Goal: Transaction & Acquisition: Purchase product/service

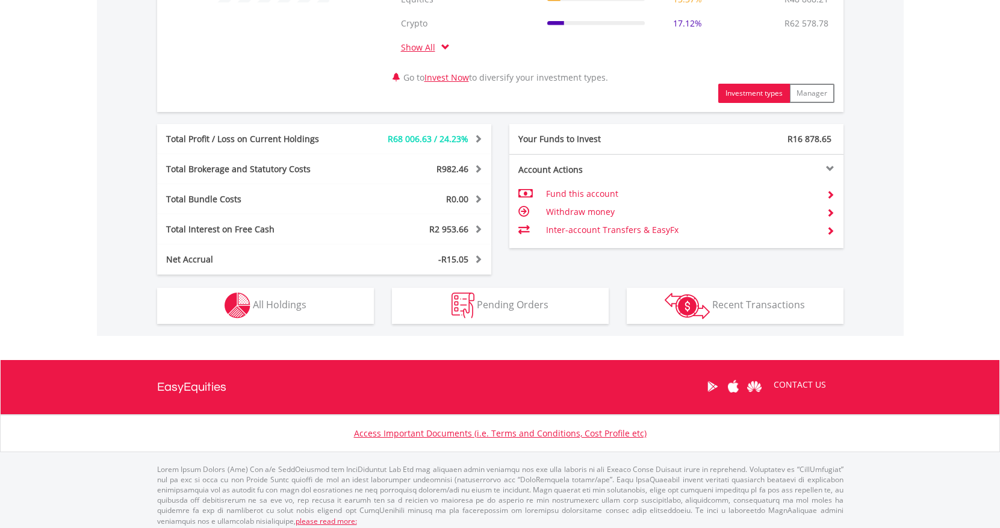
scroll to position [586, 0]
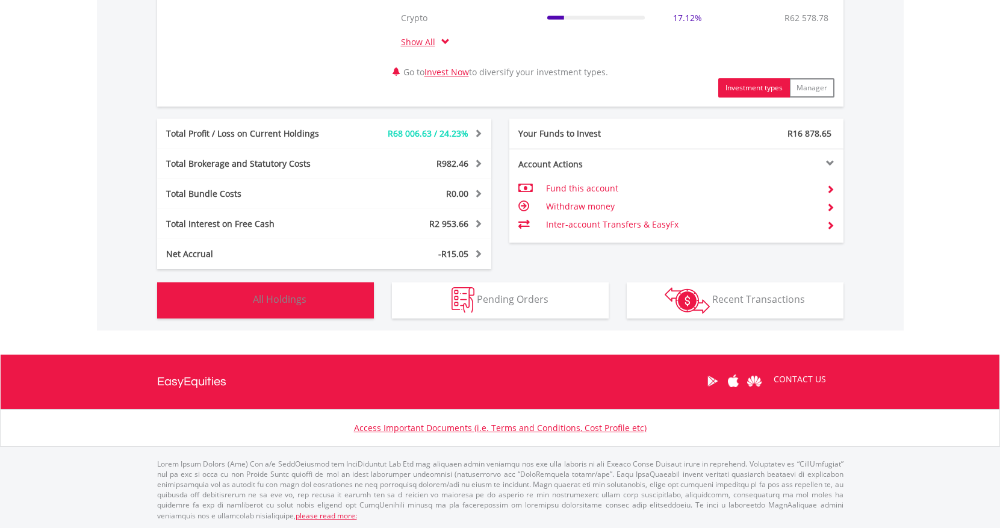
click at [258, 303] on span "All Holdings" at bounding box center [280, 299] width 54 height 13
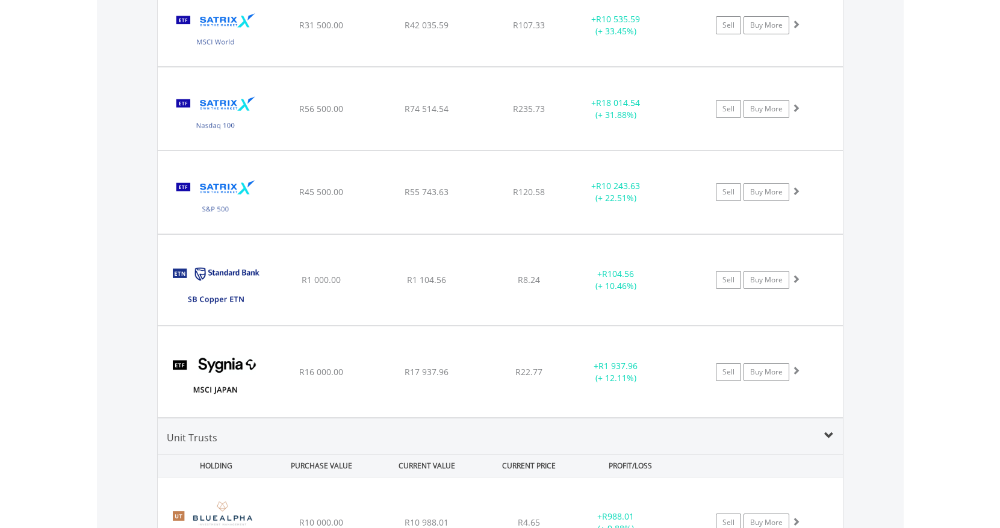
scroll to position [2056, 0]
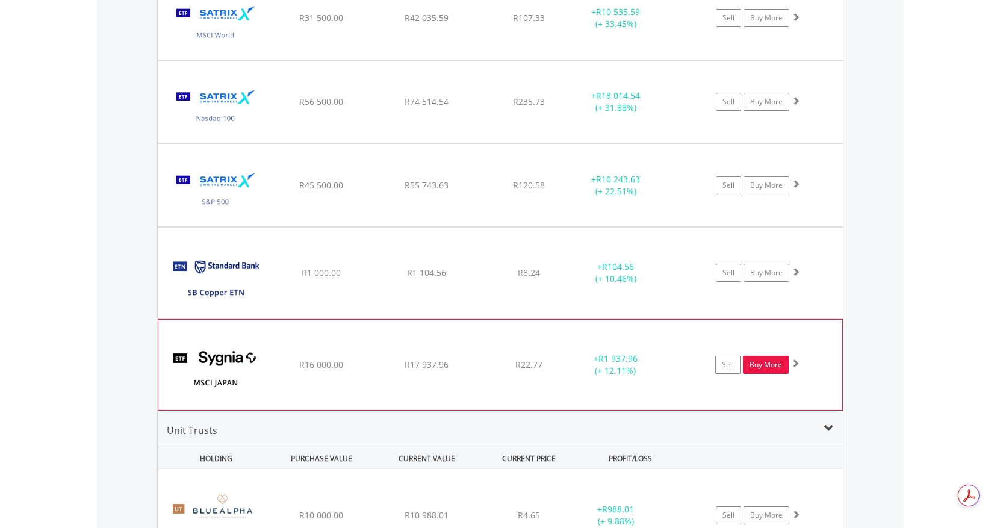
click at [763, 363] on link "Buy More" at bounding box center [766, 365] width 46 height 18
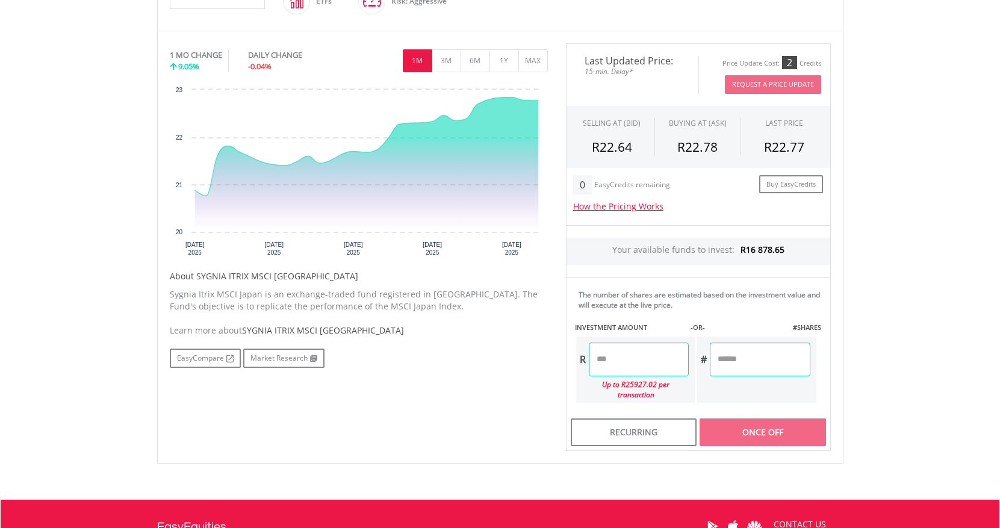
scroll to position [438, 0]
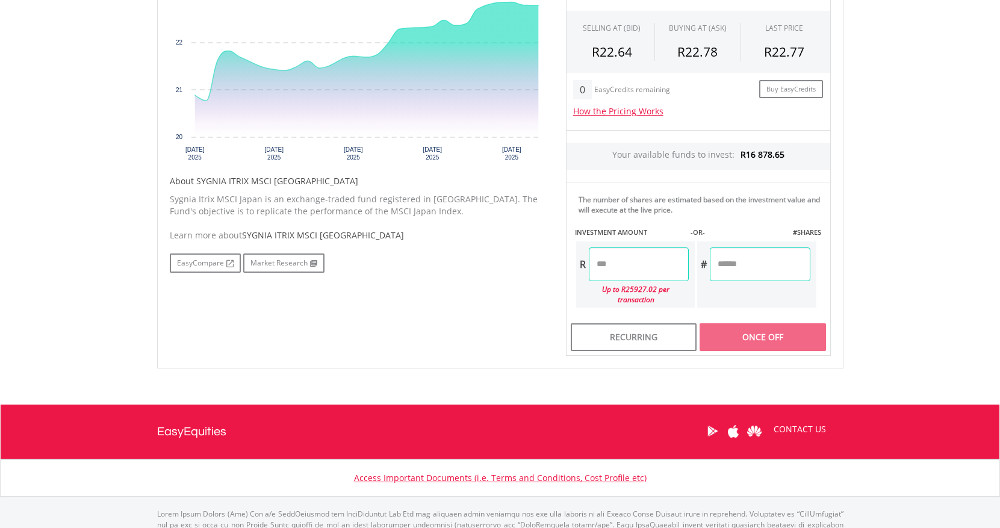
click at [633, 267] on input "number" at bounding box center [639, 264] width 100 height 34
click at [741, 325] on div "Last Updated Price: 15-min. Delay* Price Update Cost: 2 Credits Request A Price…" at bounding box center [698, 152] width 283 height 408
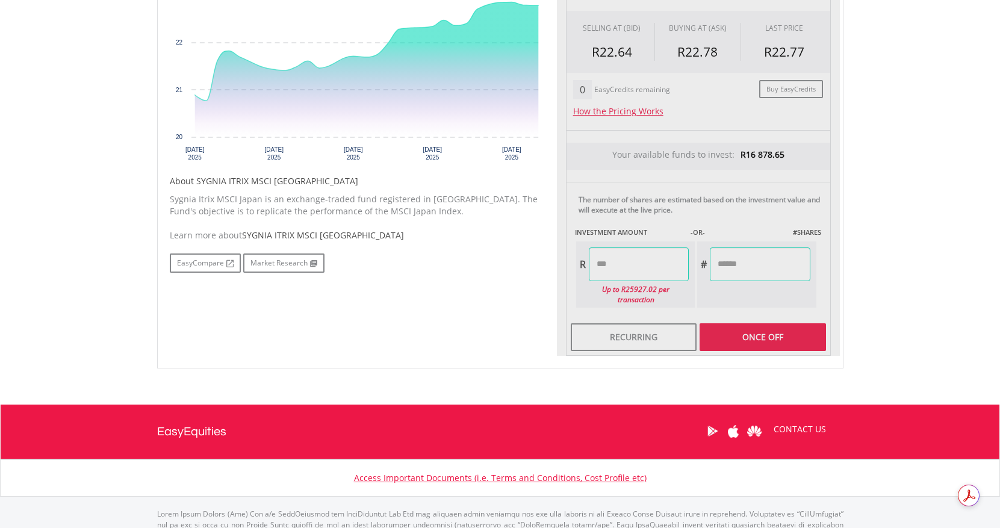
type input "*******"
type input "********"
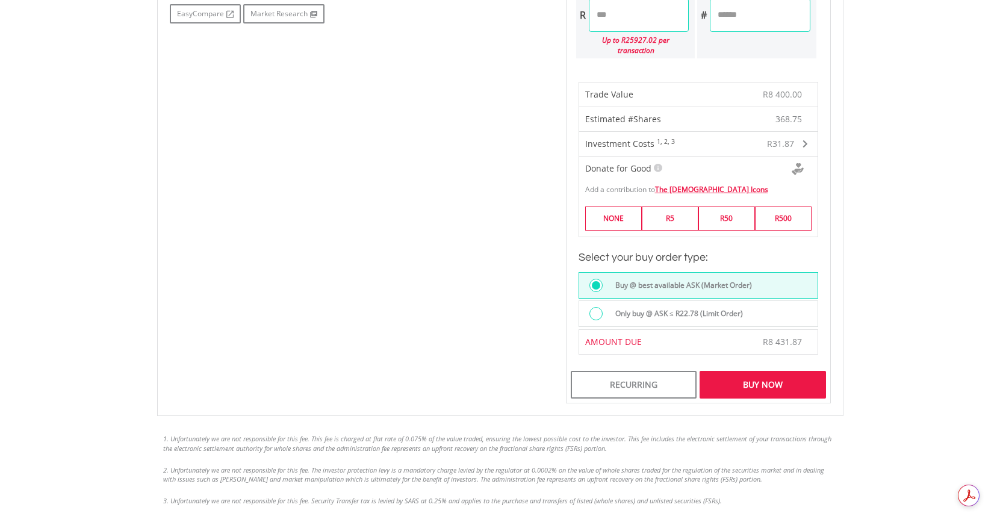
scroll to position [692, 0]
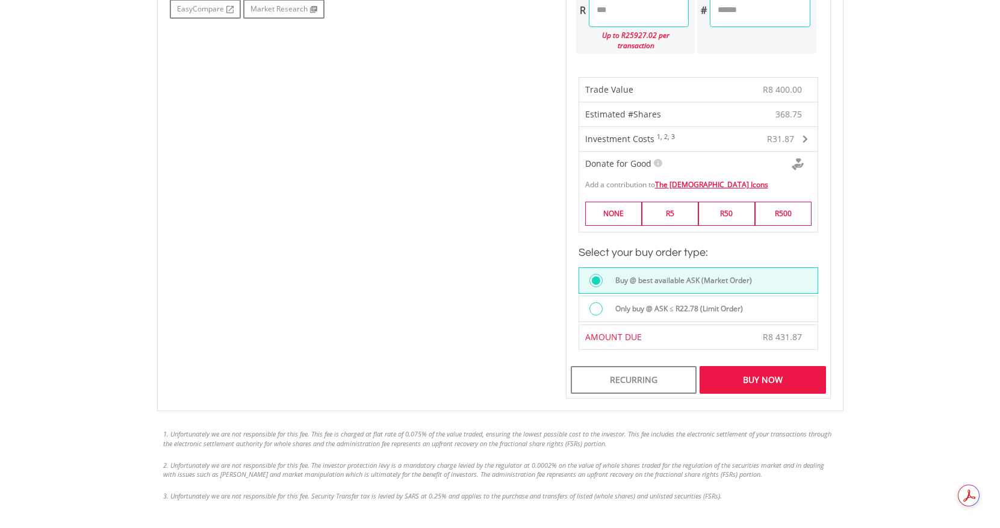
click at [751, 375] on div "Buy Now" at bounding box center [763, 380] width 126 height 28
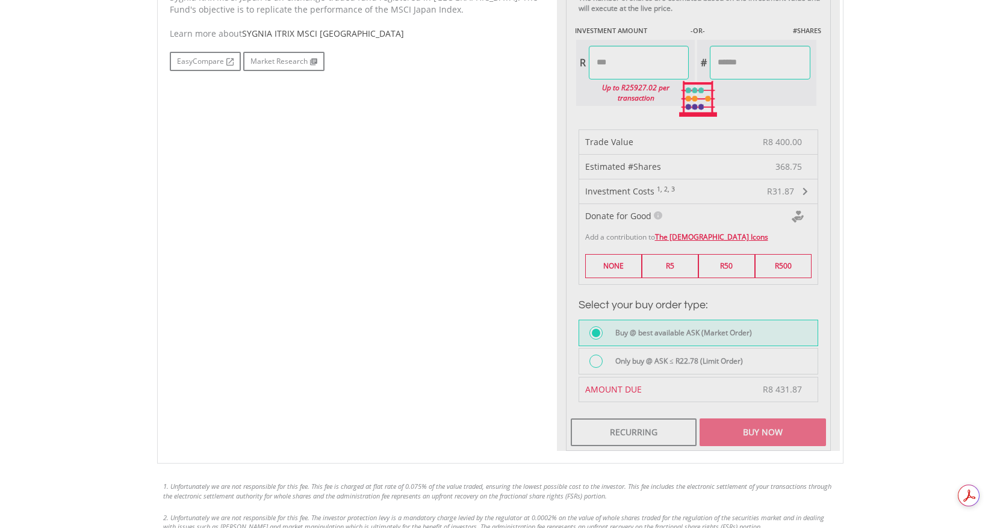
scroll to position [612, 0]
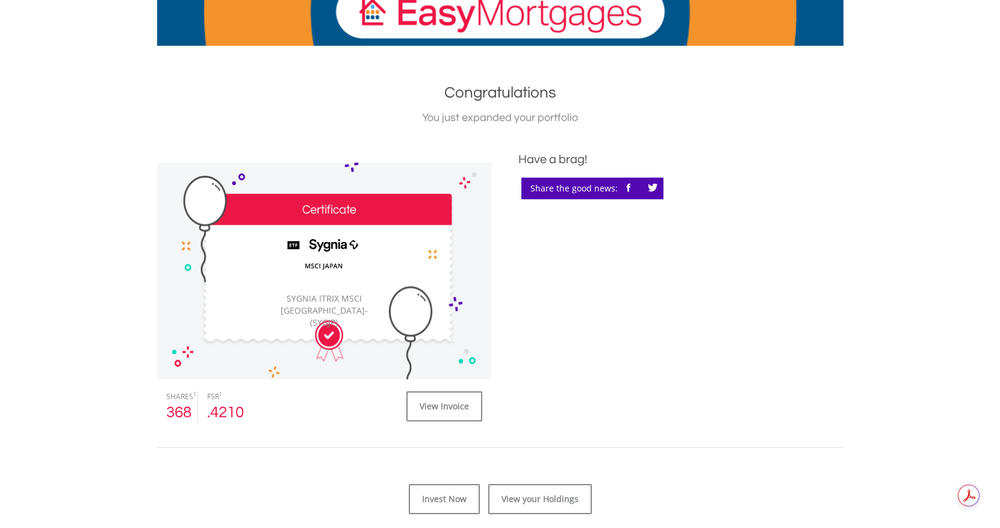
scroll to position [206, 0]
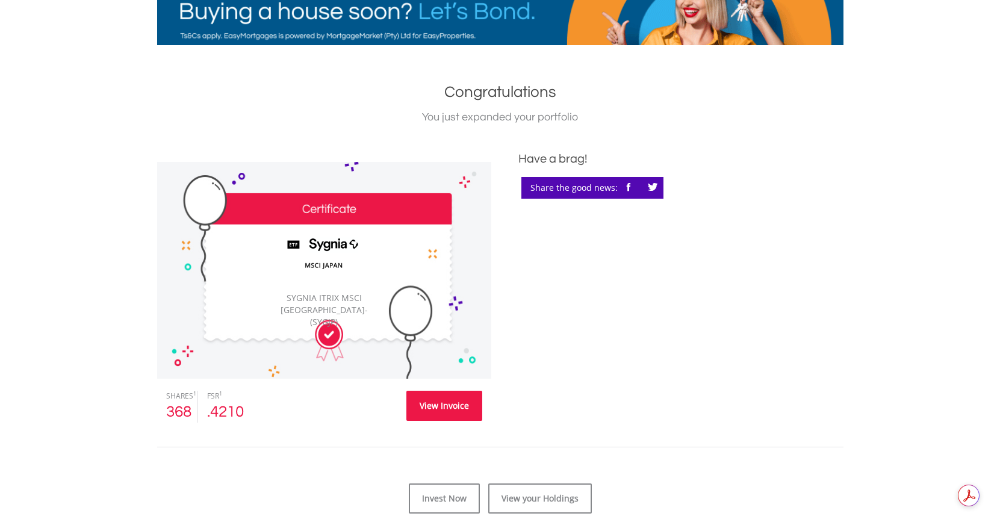
click at [437, 409] on link "View Invoice" at bounding box center [444, 406] width 76 height 30
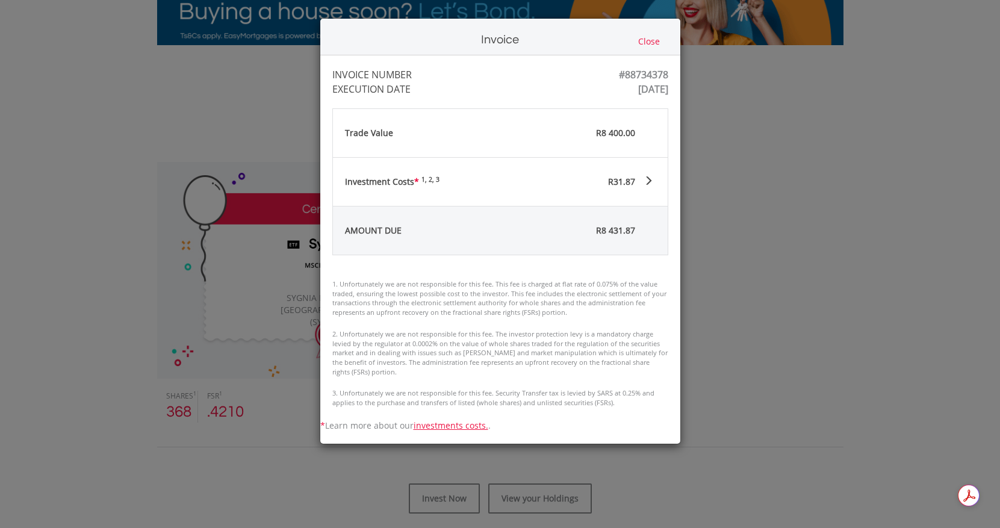
click at [655, 189] on div "Investment Costs * 1, 2, 3 R31.87" at bounding box center [500, 182] width 335 height 48
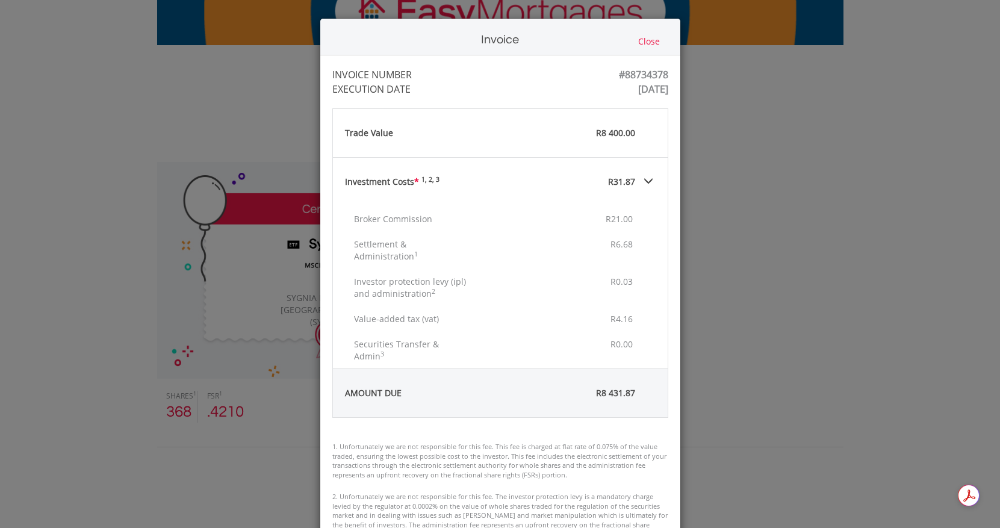
click at [650, 175] on div "R31.87" at bounding box center [561, 182] width 184 height 48
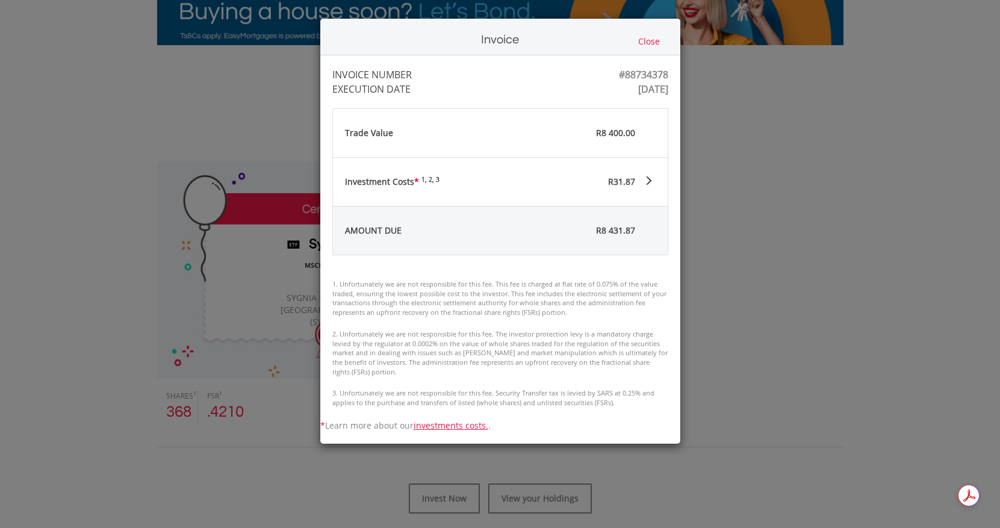
click at [646, 42] on button "Close" at bounding box center [649, 41] width 29 height 13
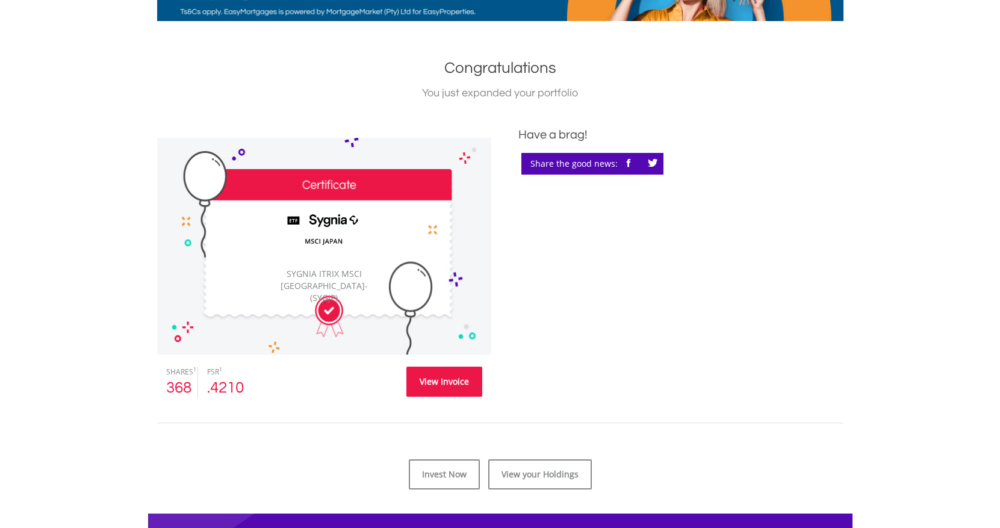
scroll to position [231, 0]
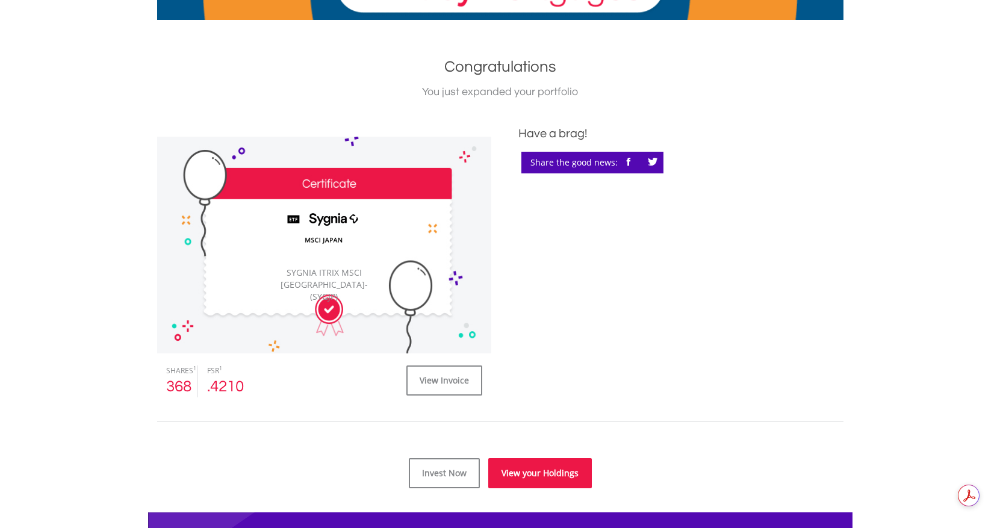
click at [547, 481] on link "View your Holdings" at bounding box center [540, 473] width 104 height 30
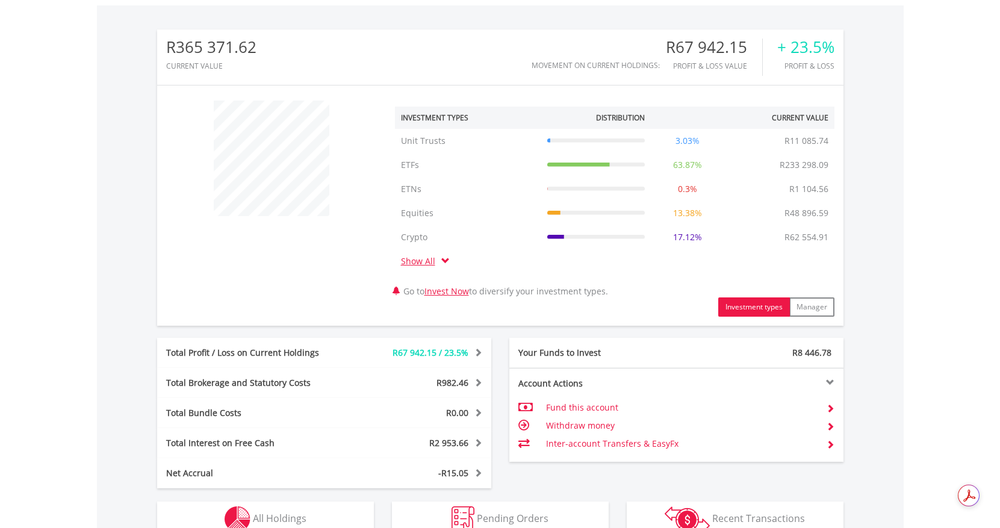
scroll to position [561, 0]
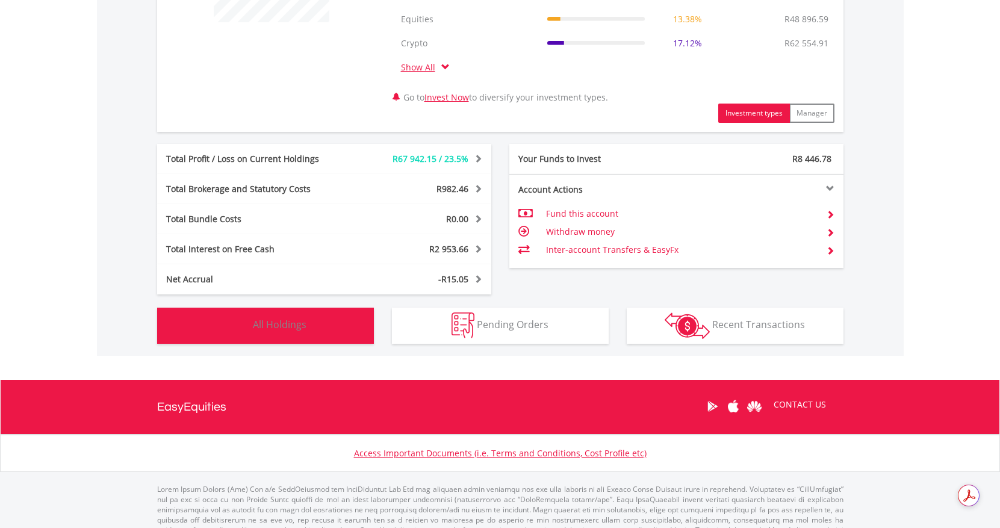
click at [282, 328] on span "All Holdings" at bounding box center [280, 324] width 54 height 13
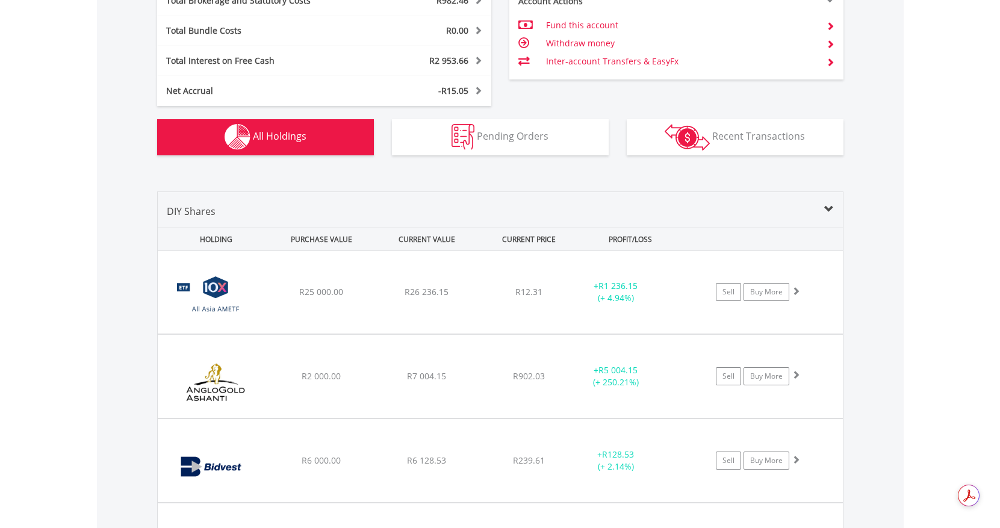
scroll to position [749, 0]
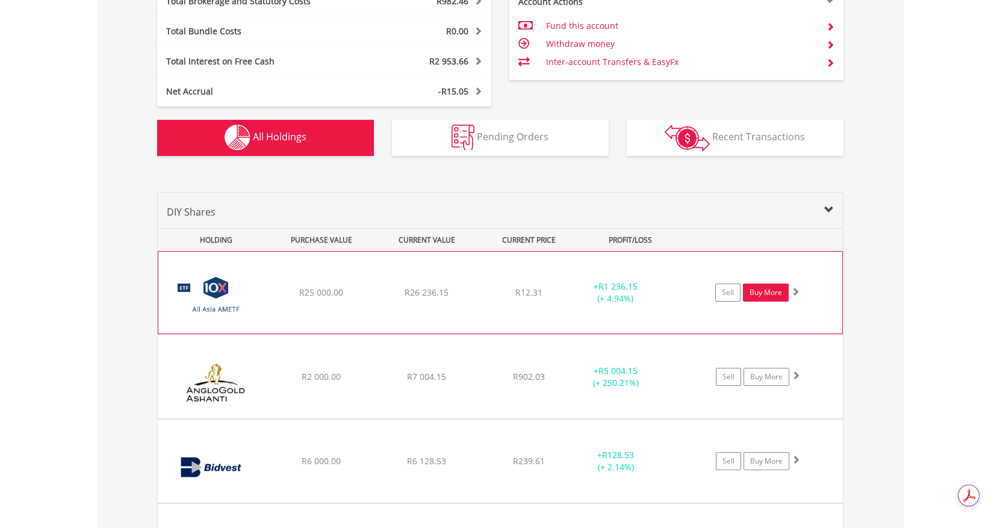
click at [778, 291] on link "Buy More" at bounding box center [766, 293] width 46 height 18
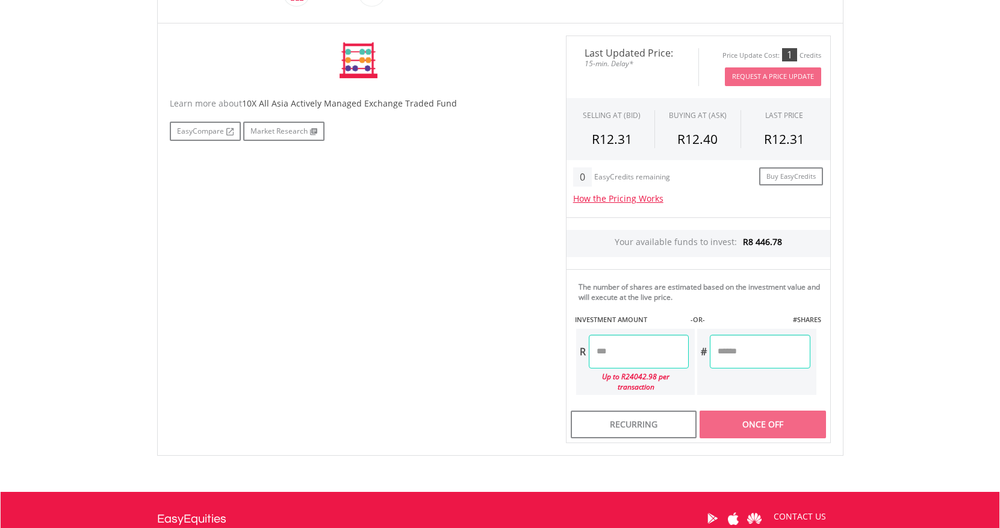
scroll to position [354, 0]
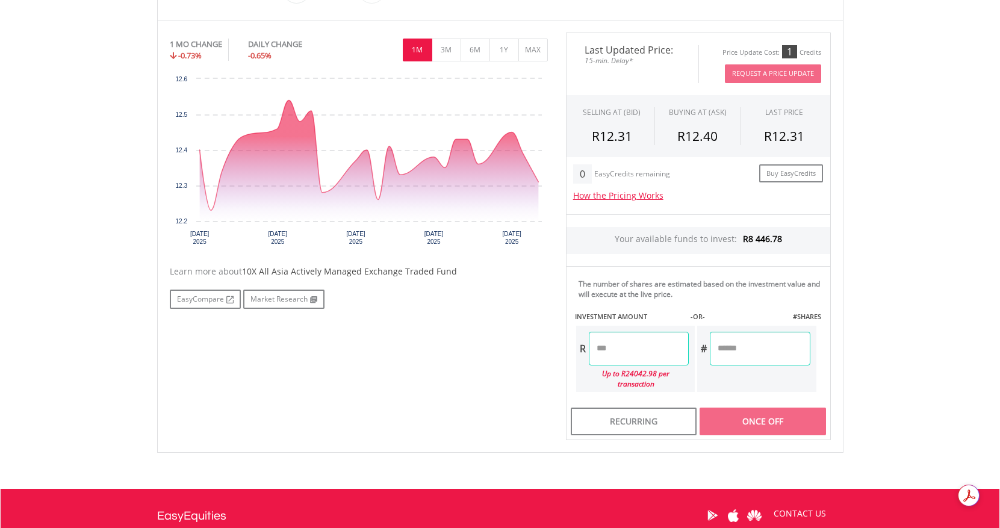
click at [661, 329] on div "R Up to R24042.98 per transaction" at bounding box center [636, 359] width 122 height 69
click at [645, 343] on input "number" at bounding box center [639, 349] width 100 height 34
click at [756, 410] on div "Last Updated Price: 15-min. Delay* Price Update Cost: 1 Credits Request A Price…" at bounding box center [698, 237] width 283 height 408
type input "*******"
type input "********"
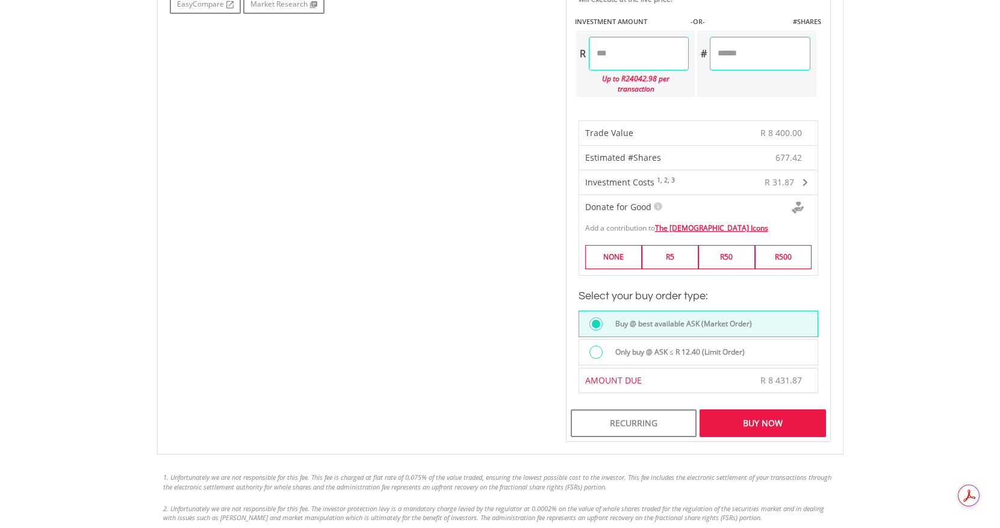
scroll to position [876, 0]
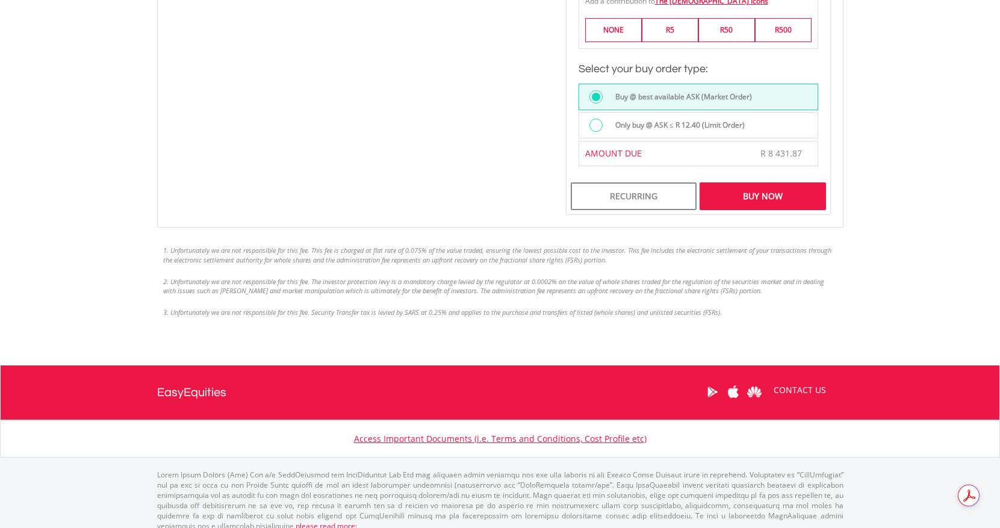
click at [765, 184] on div "Buy Now" at bounding box center [763, 196] width 126 height 28
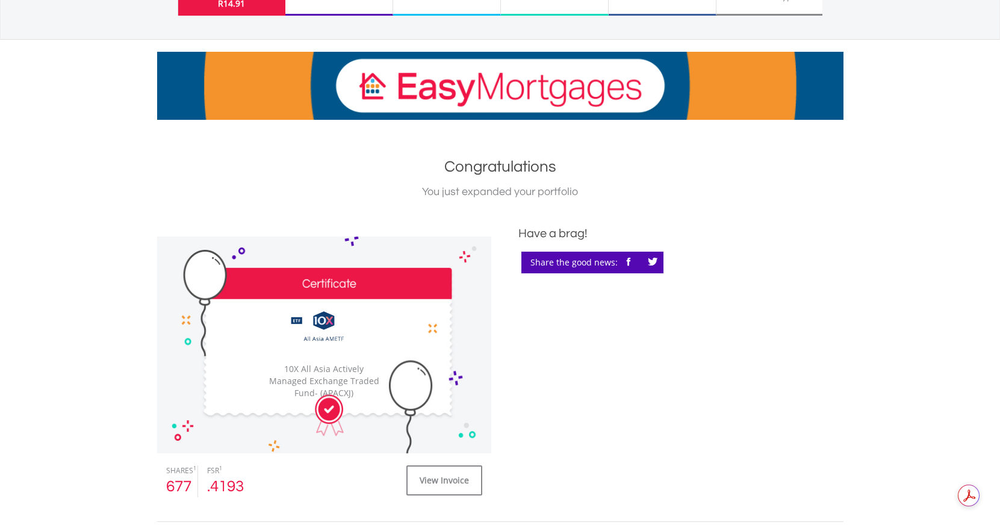
scroll to position [132, 0]
